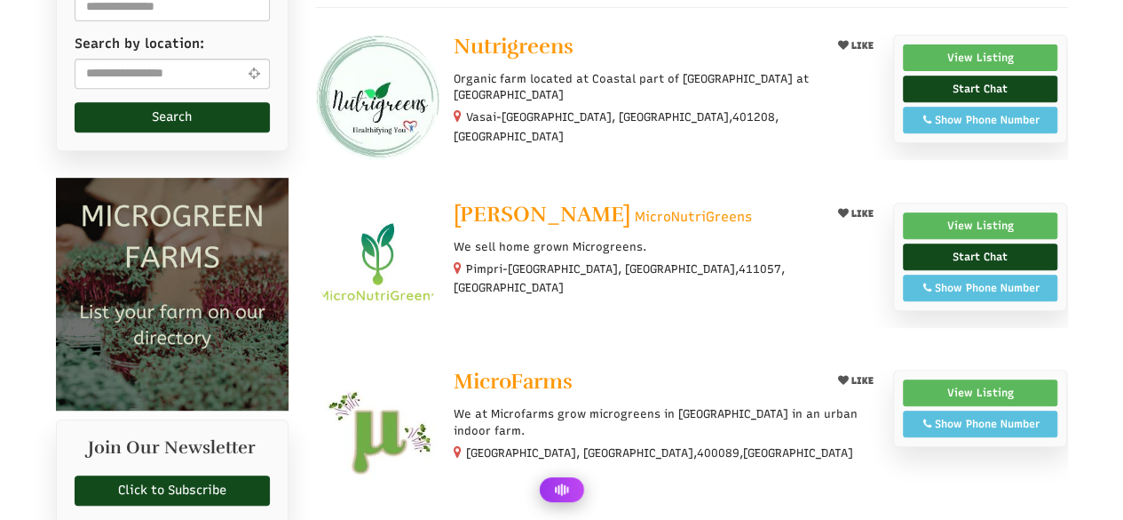
scroll to position [444, 0]
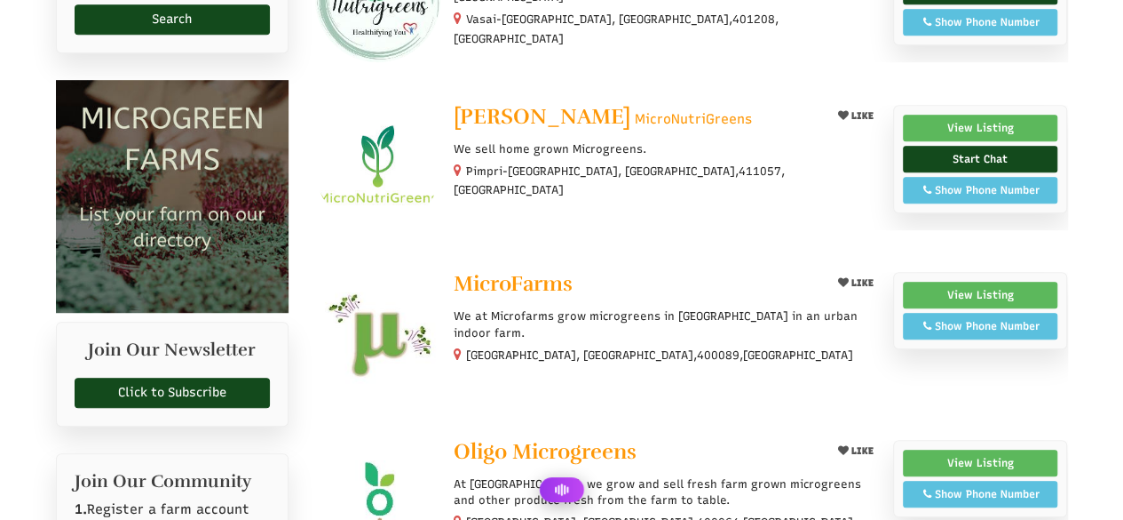
select select "Language Translate Widget"
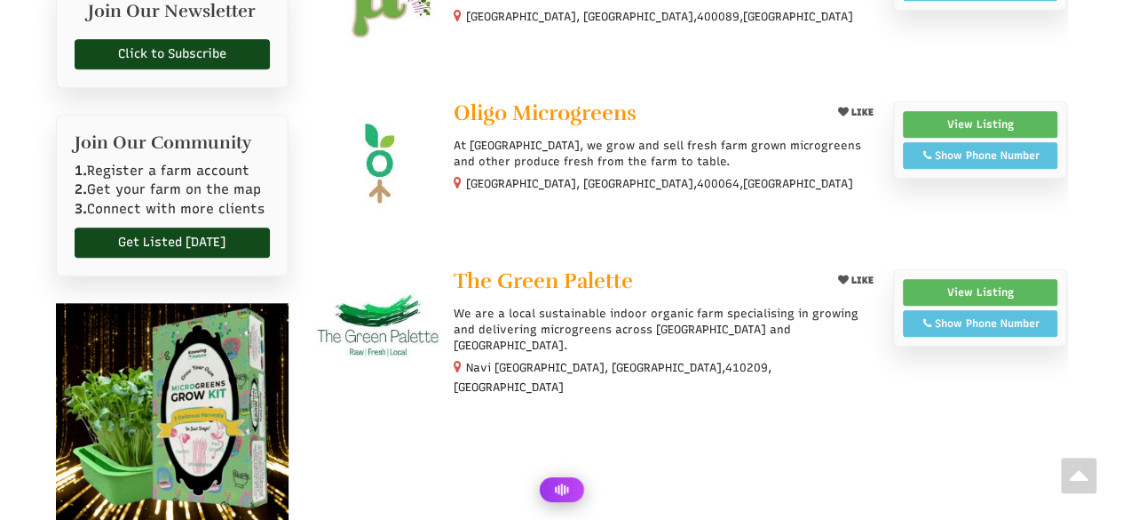
scroll to position [799, 0]
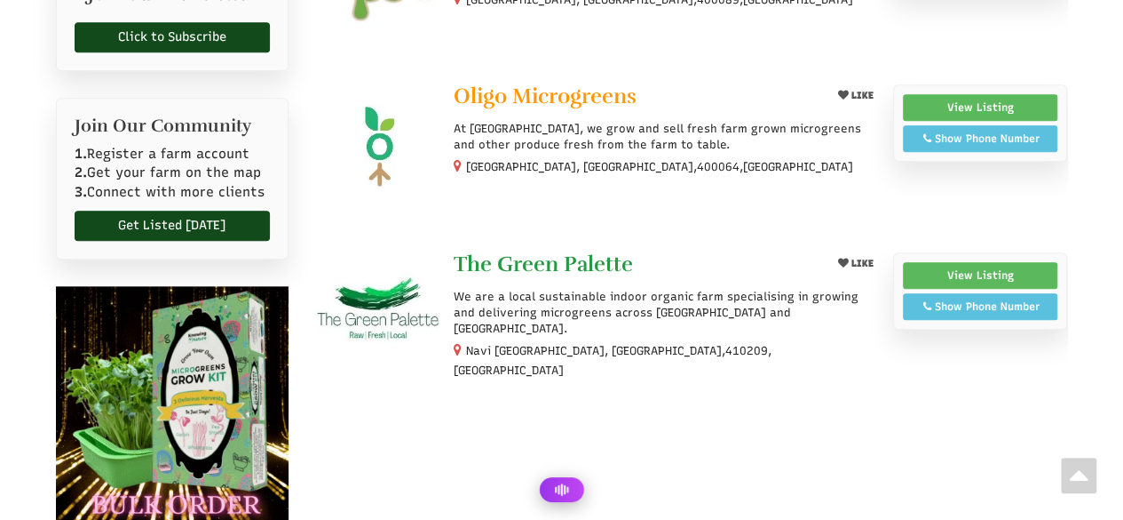
click at [522, 262] on span "The Green Palette" at bounding box center [543, 263] width 179 height 27
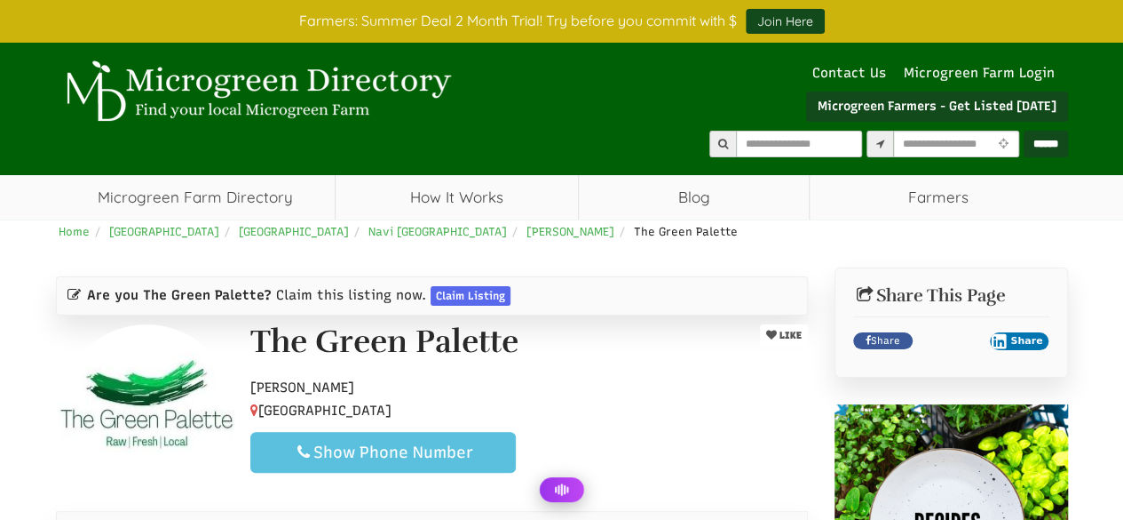
drag, startPoint x: 248, startPoint y: 333, endPoint x: 588, endPoint y: 344, distance: 340.3
click at [588, 344] on div "The Green Palette" at bounding box center [480, 346] width 487 height 44
copy h1 "The Green Palette"
select select "Language Translate Widget"
